Goal: Find contact information: Obtain details needed to contact an individual or organization

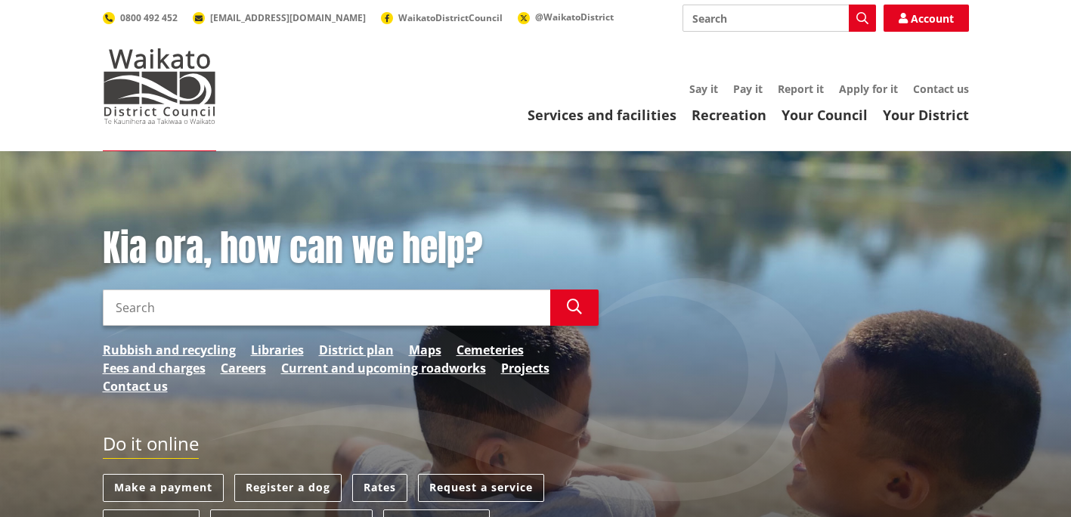
click at [202, 300] on input "Search" at bounding box center [326, 307] width 447 height 36
type input "rates demand"
click at [575, 308] on icon "button" at bounding box center [574, 306] width 15 height 15
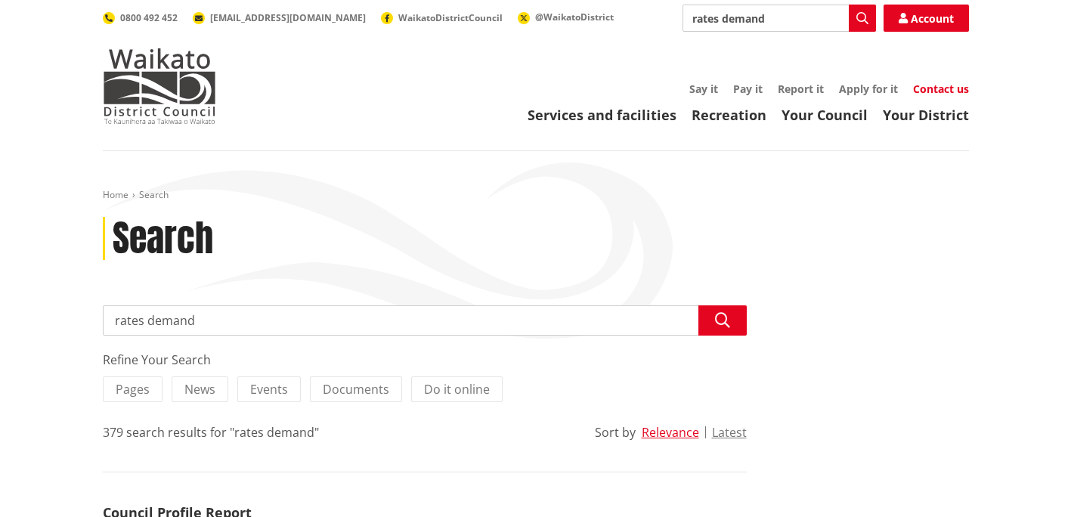
click at [940, 88] on link "Contact us" at bounding box center [941, 89] width 56 height 14
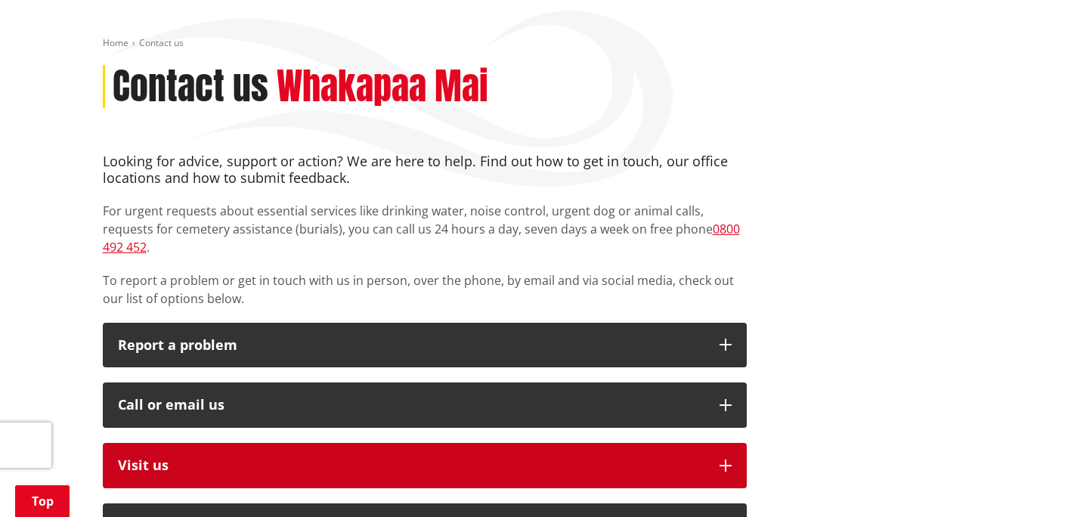
scroll to position [76, 0]
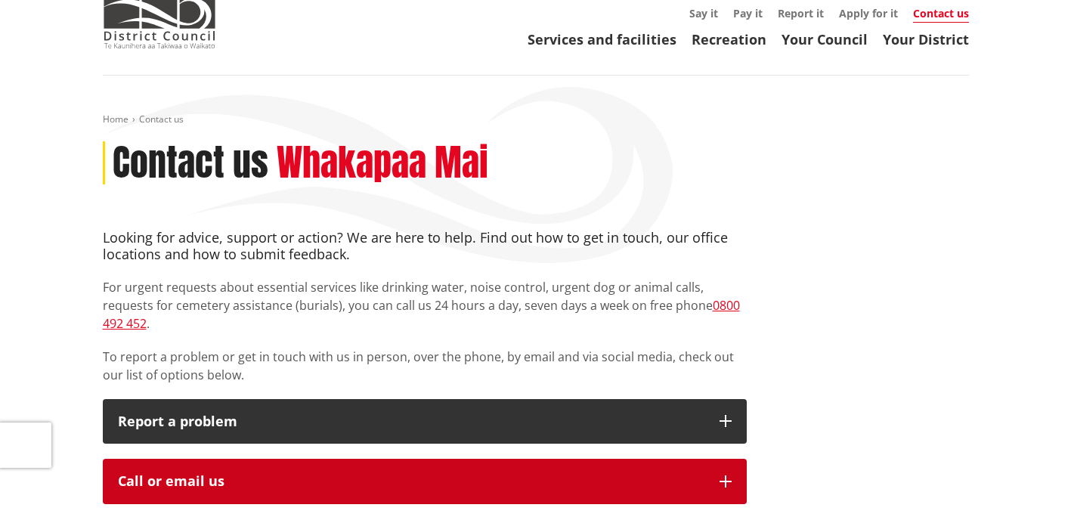
click at [472, 459] on button "Call or email us" at bounding box center [425, 481] width 644 height 45
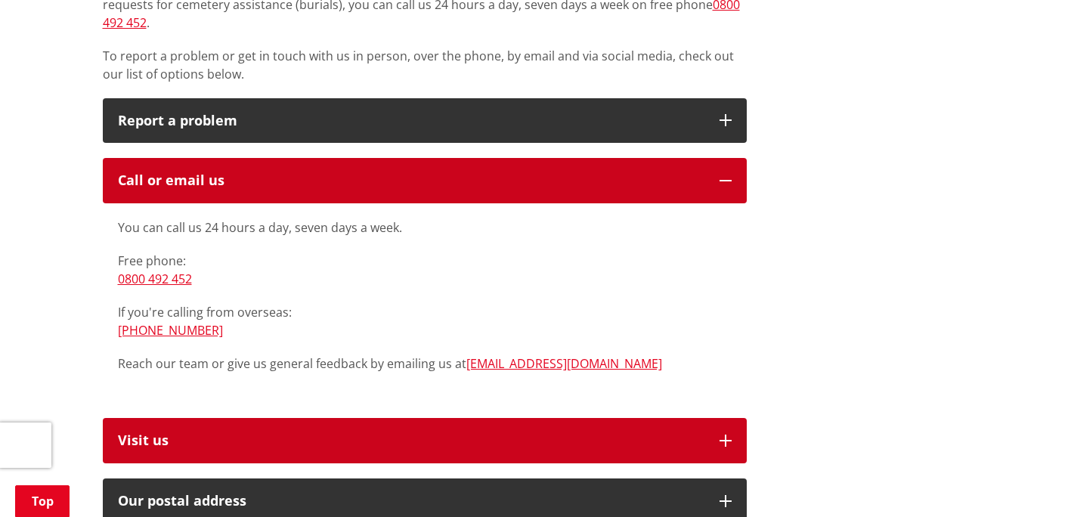
scroll to position [378, 0]
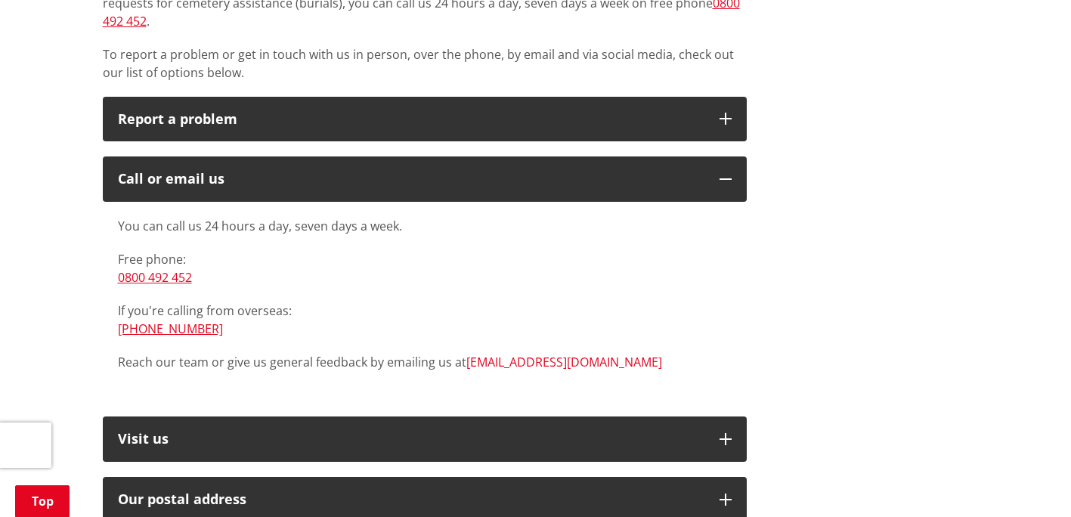
click at [487, 354] on link "[EMAIL_ADDRESS][DOMAIN_NAME]" at bounding box center [564, 362] width 196 height 17
